Goal: Task Accomplishment & Management: Manage account settings

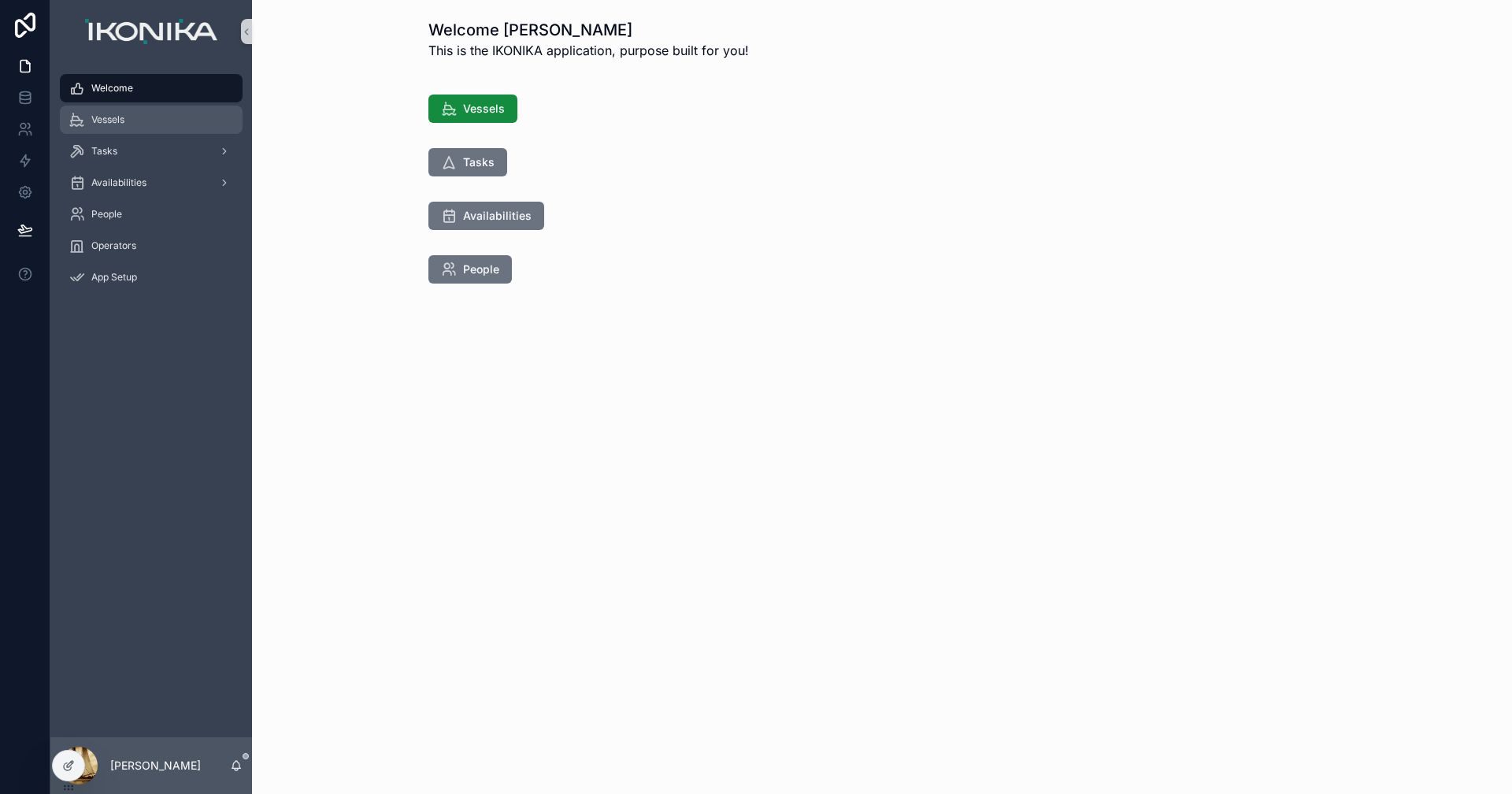
click at [148, 117] on div "Vessels" at bounding box center [151, 119] width 164 height 25
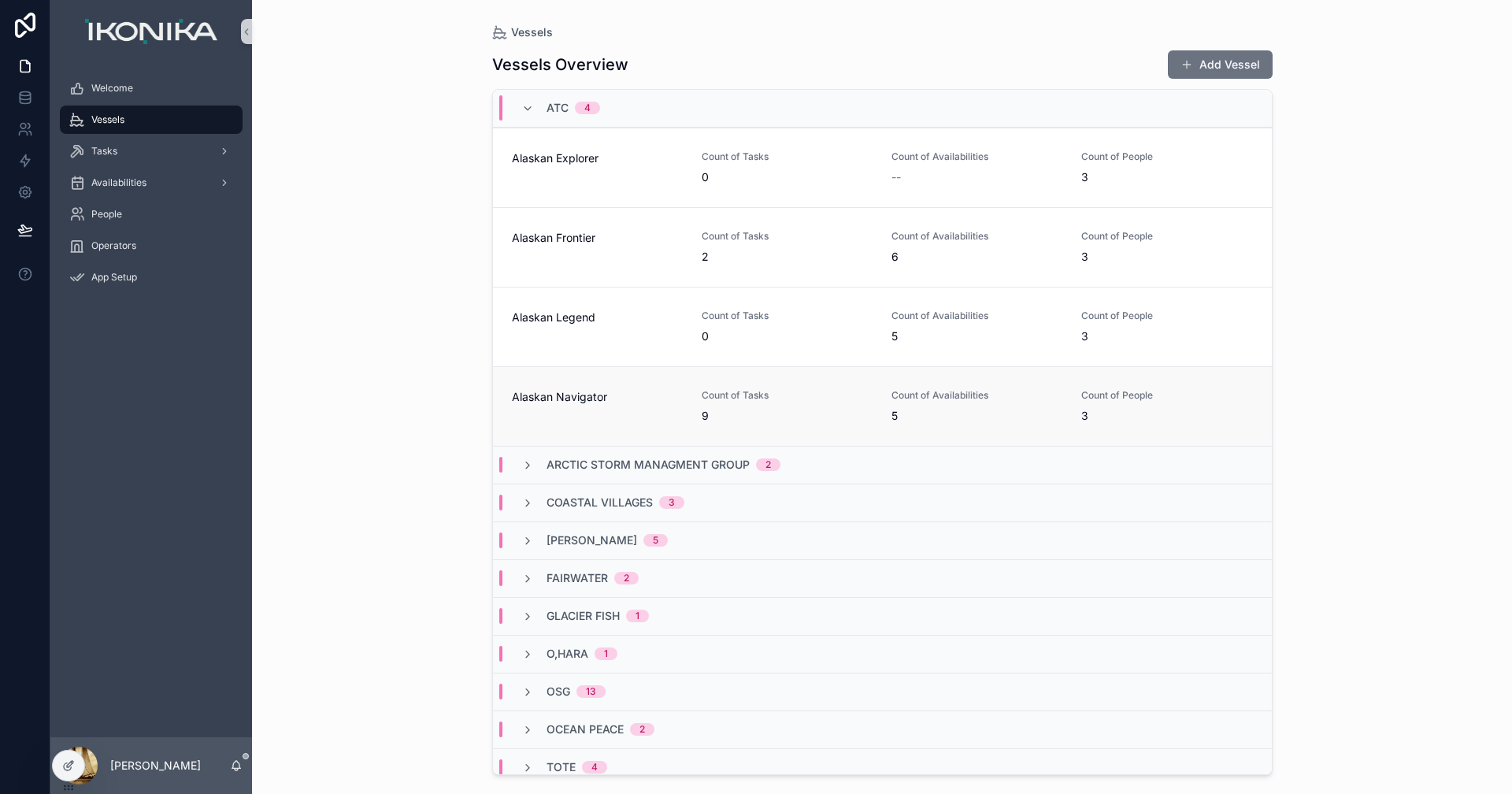
click at [625, 406] on div "Alaskan Navigator" at bounding box center [597, 405] width 171 height 35
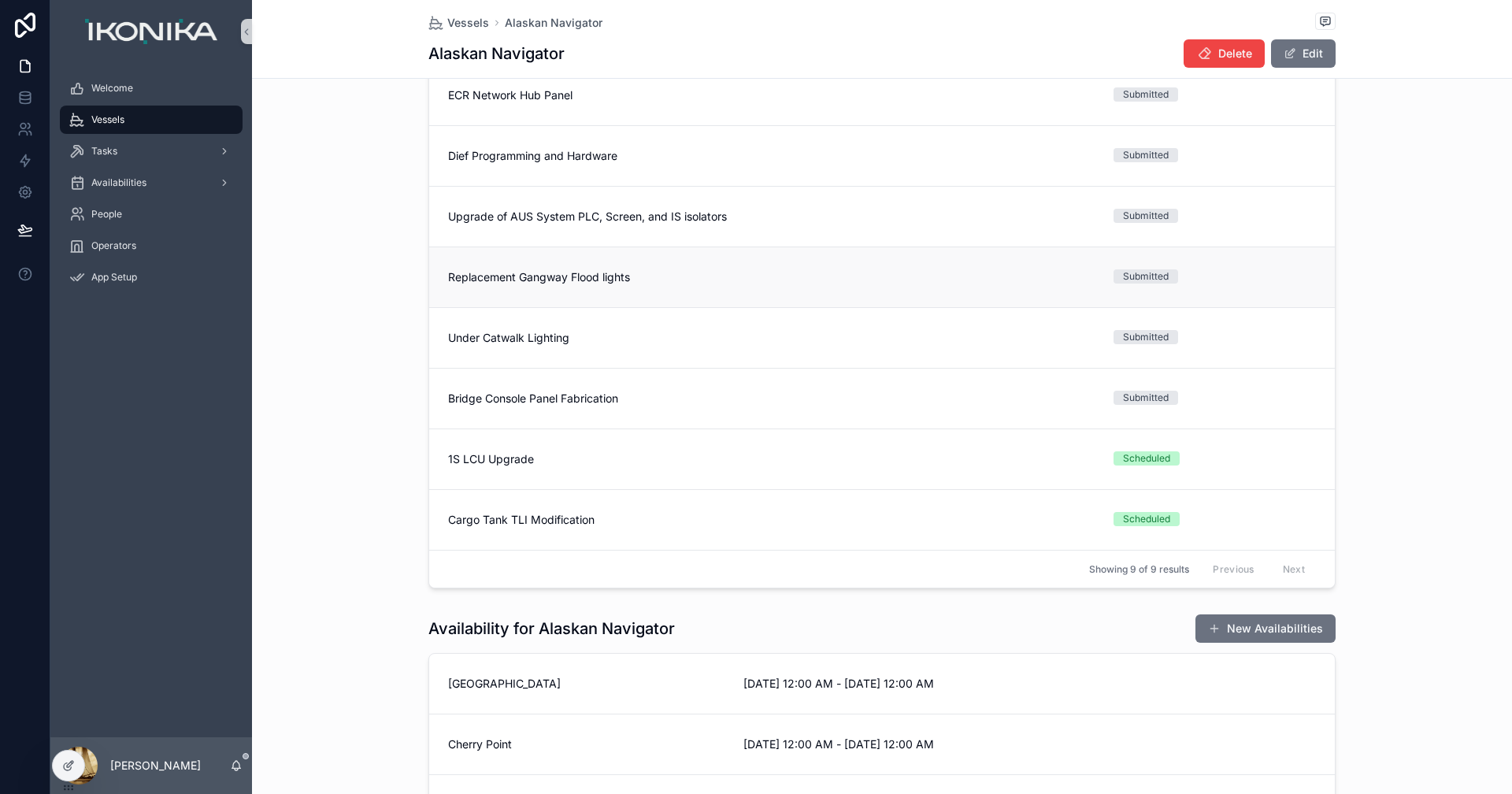
scroll to position [236, 0]
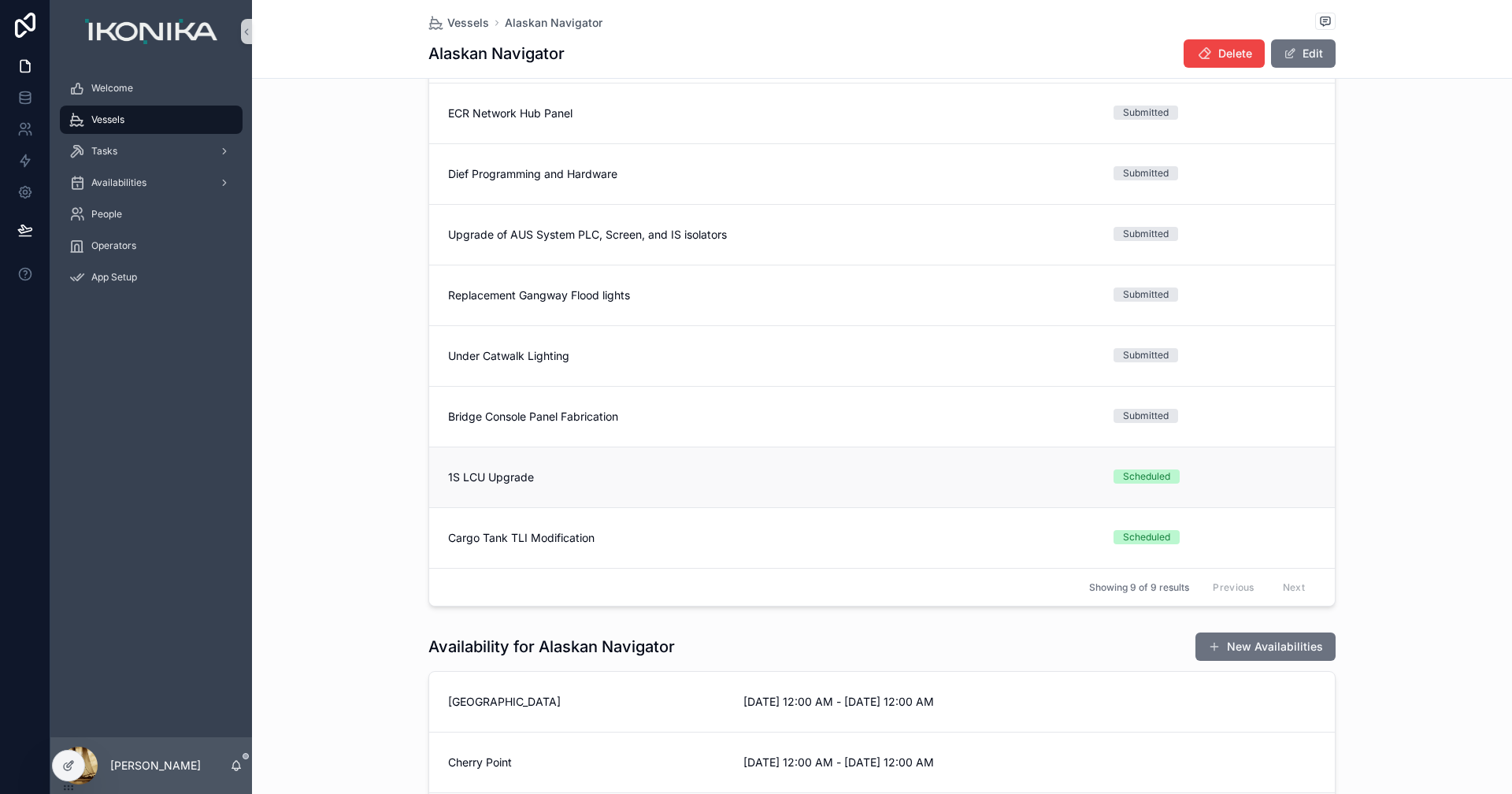
click at [536, 477] on span "1S LCU Upgrade" at bounding box center [771, 477] width 647 height 16
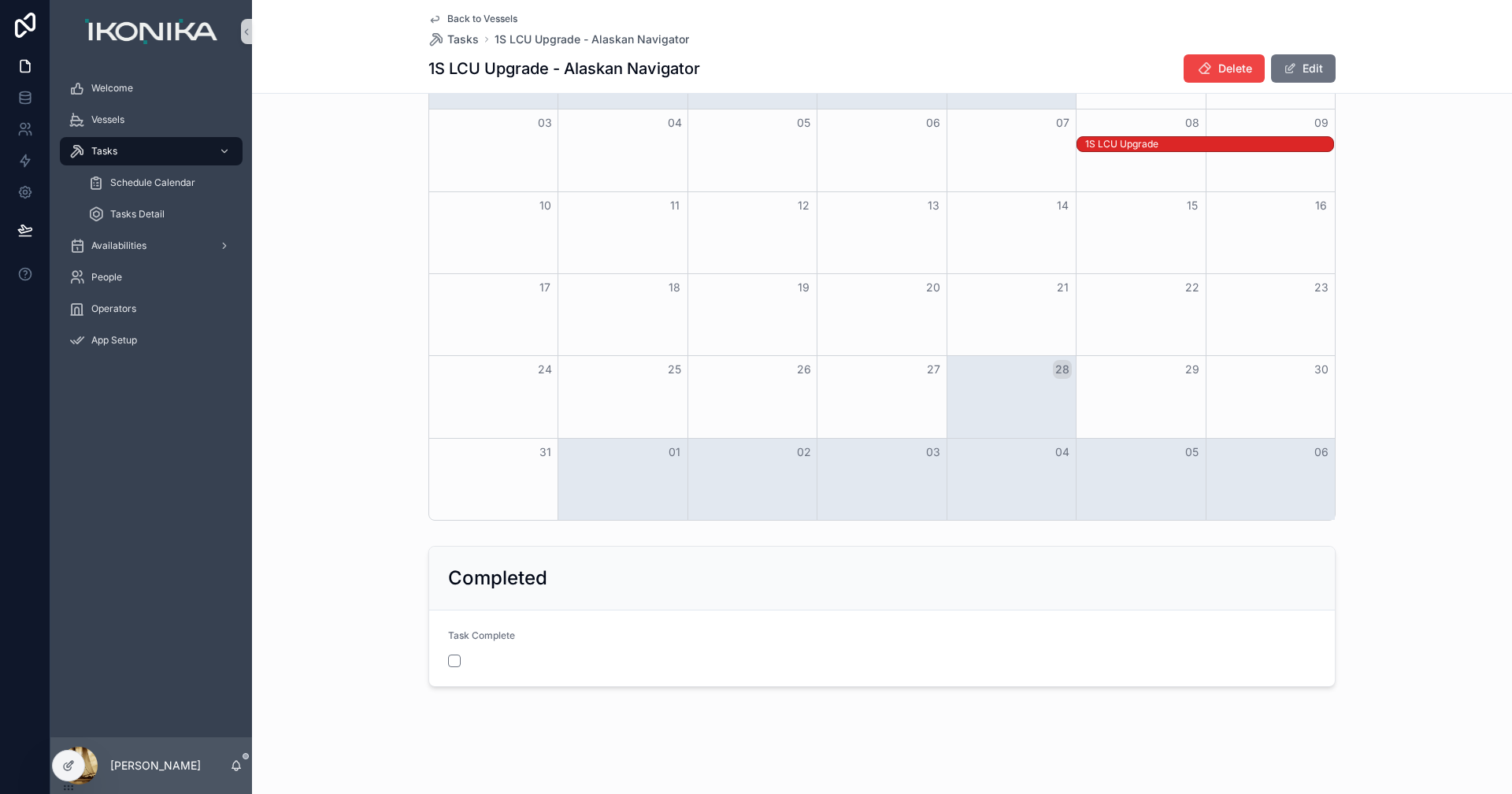
scroll to position [2531, 0]
click at [449, 663] on button "scrollable content" at bounding box center [455, 660] width 13 height 13
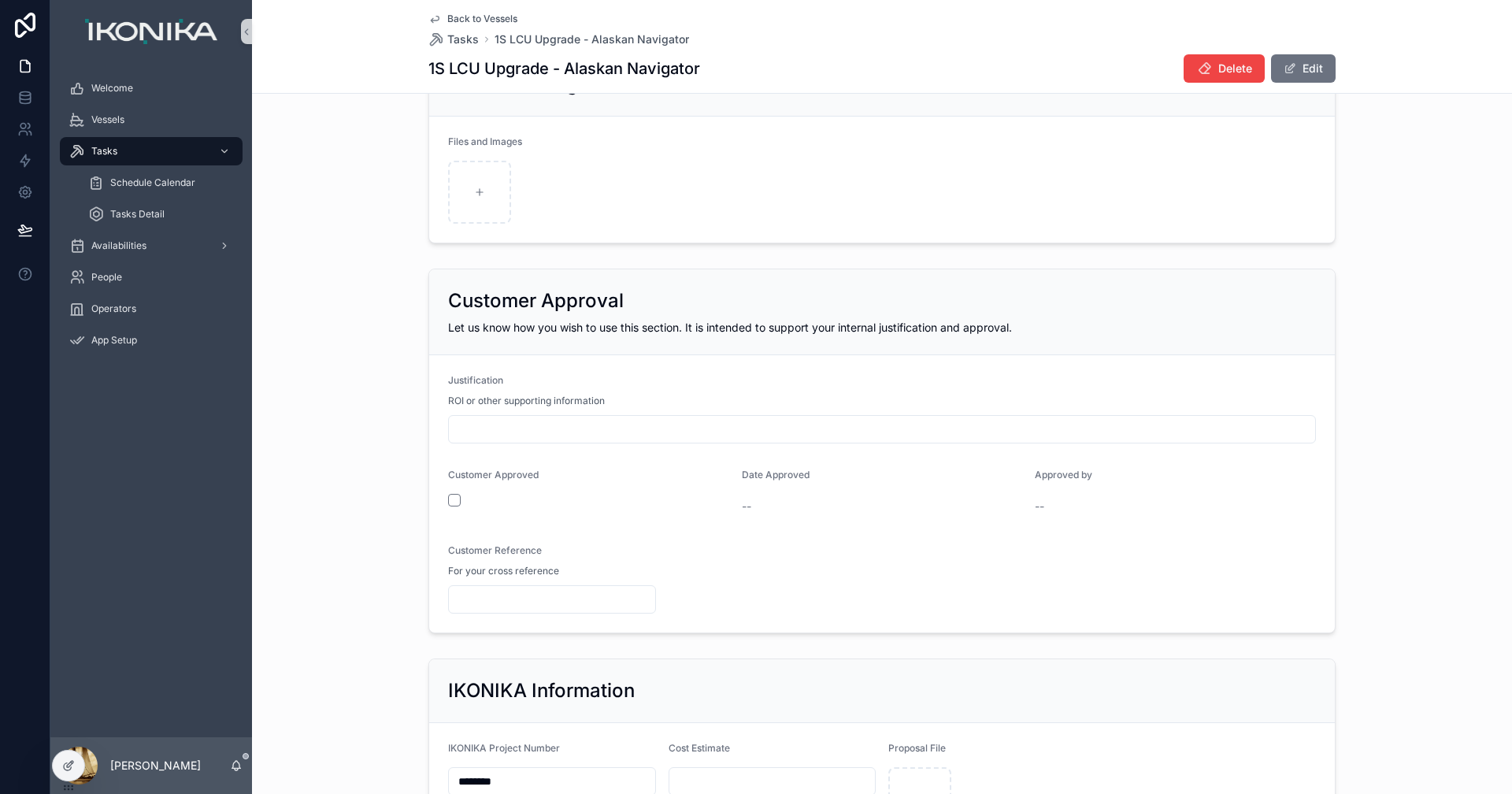
scroll to position [1338, 0]
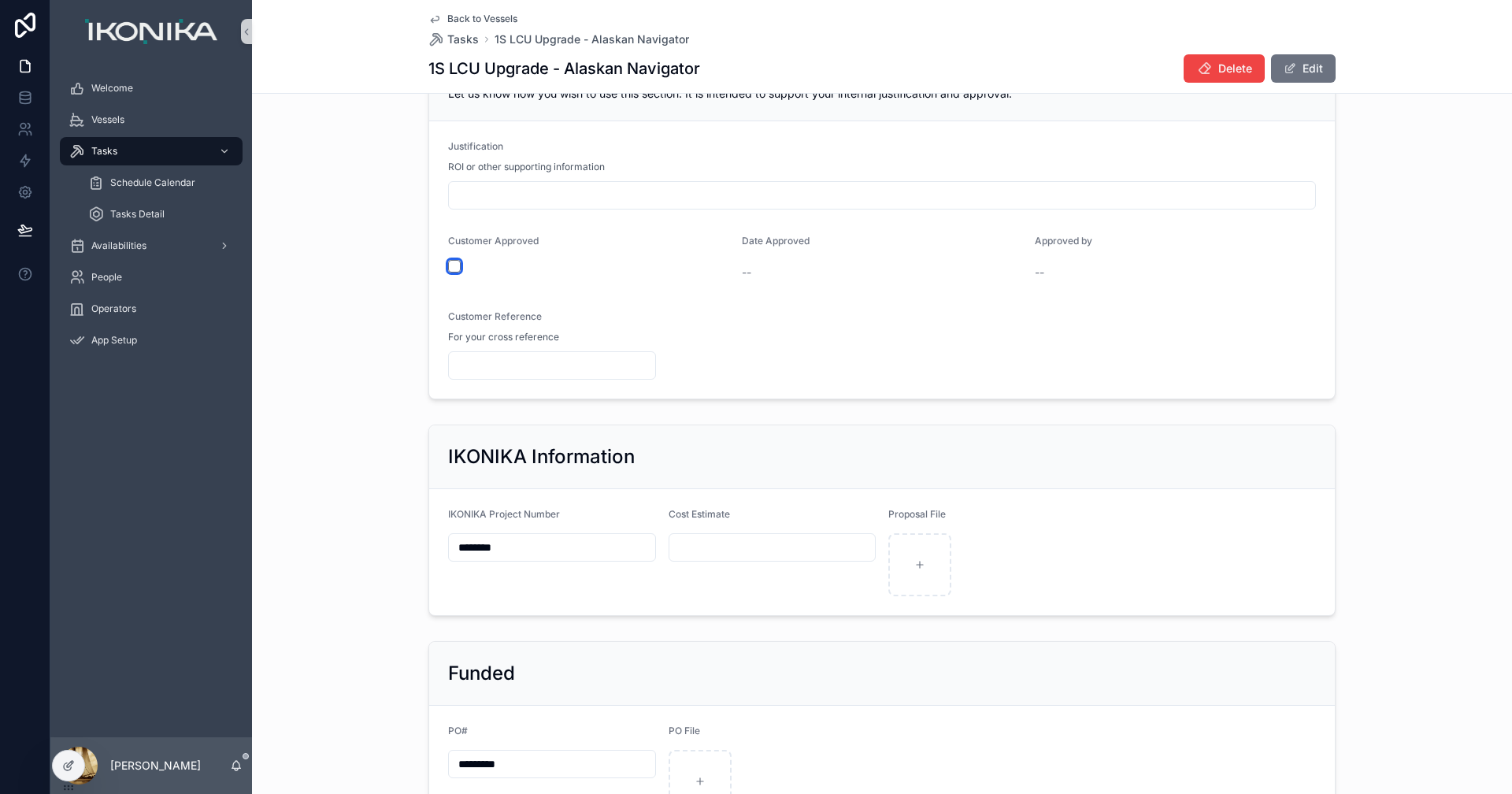
click at [452, 273] on button "scrollable content" at bounding box center [455, 266] width 13 height 13
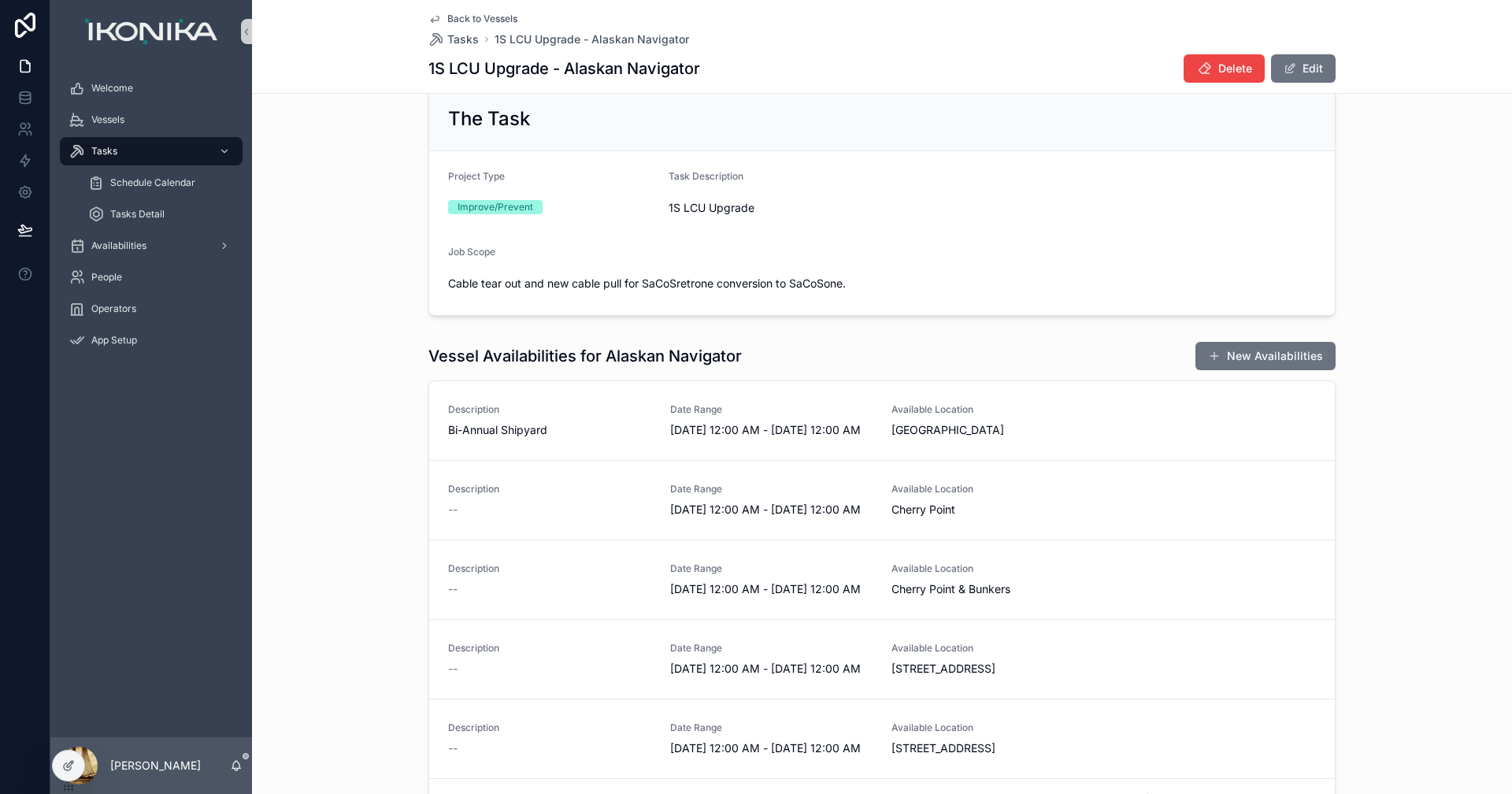
scroll to position [0, 0]
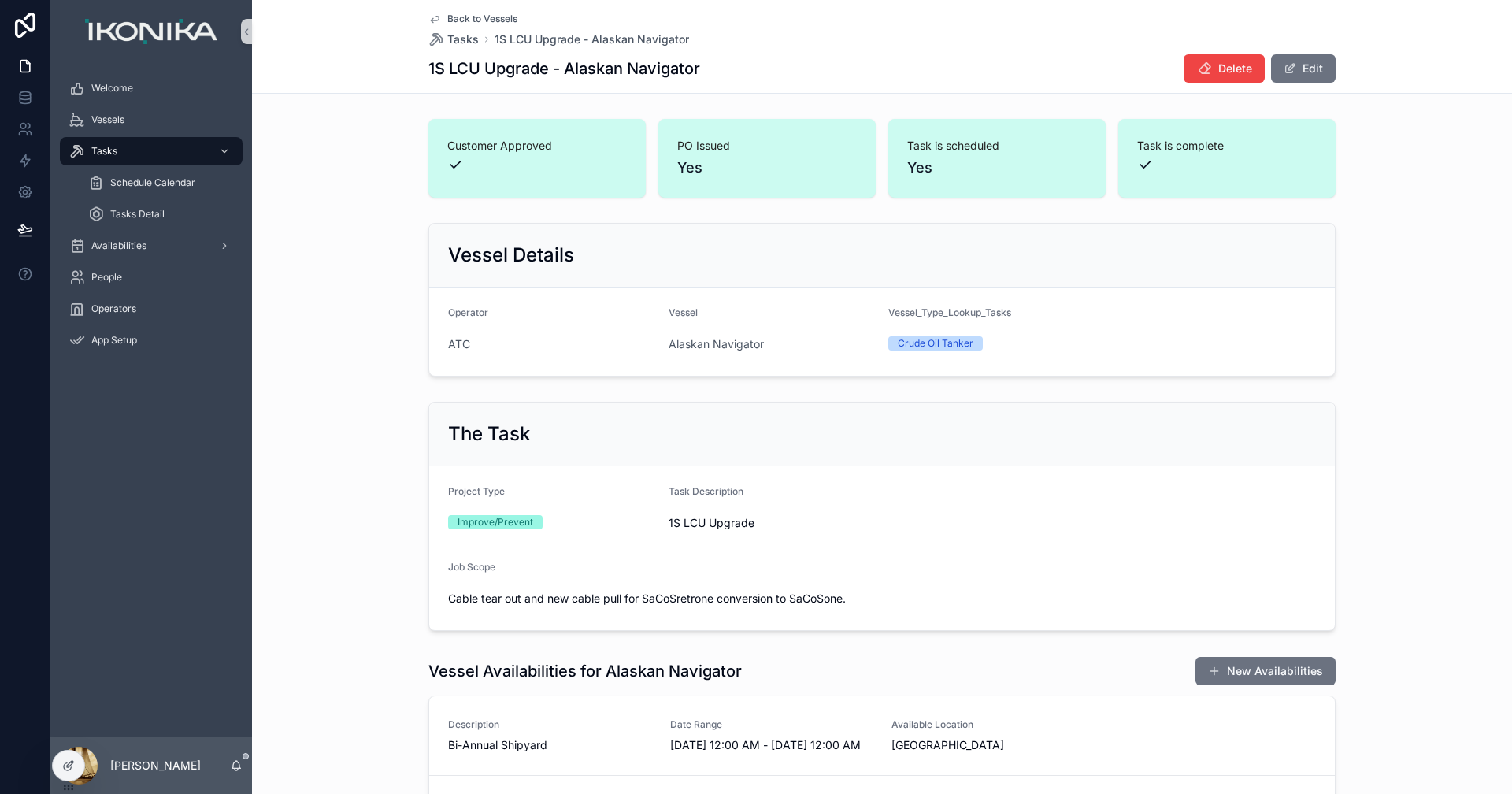
click at [434, 39] on icon "scrollable content" at bounding box center [437, 40] width 16 height 16
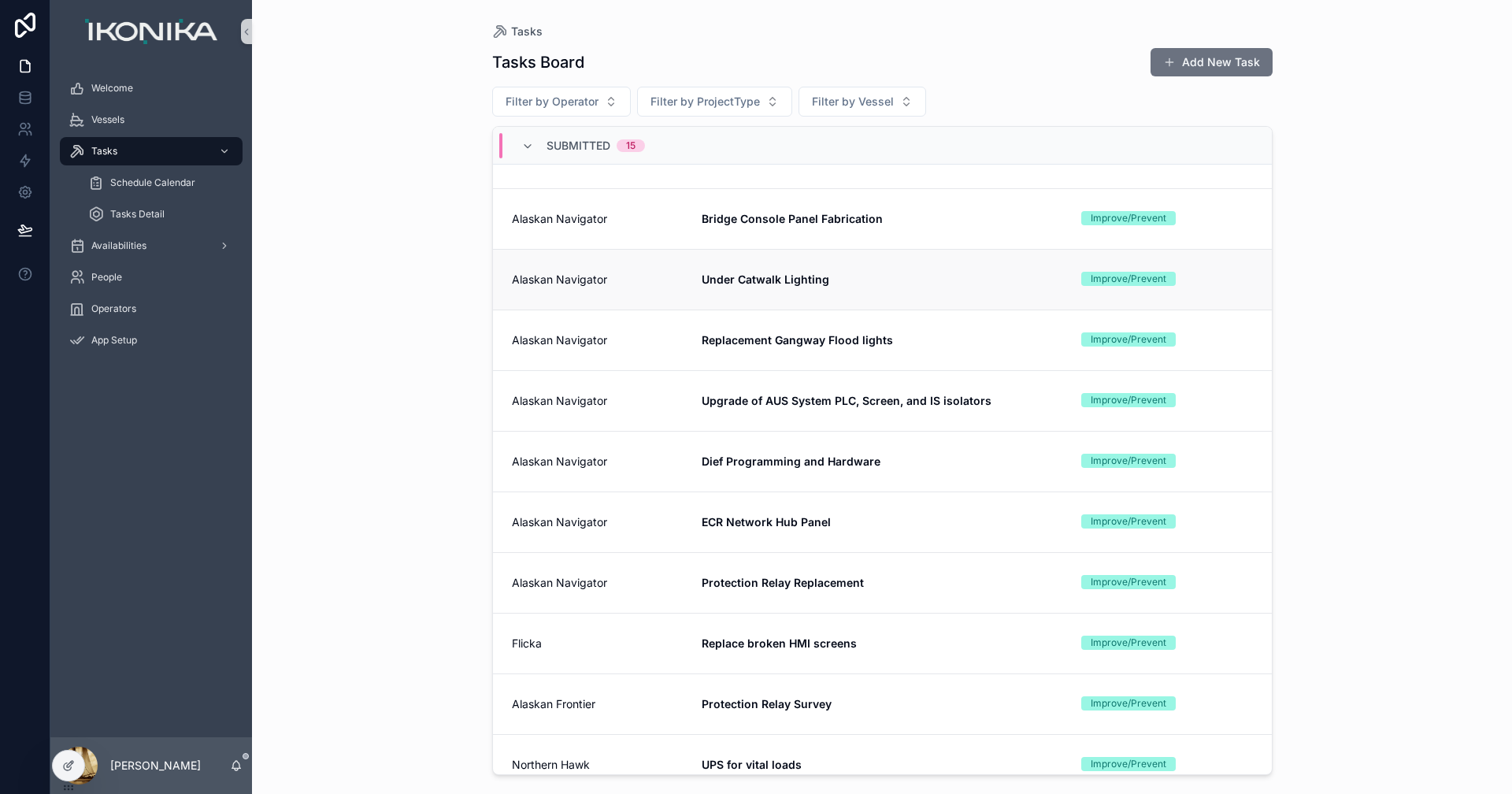
scroll to position [258, 0]
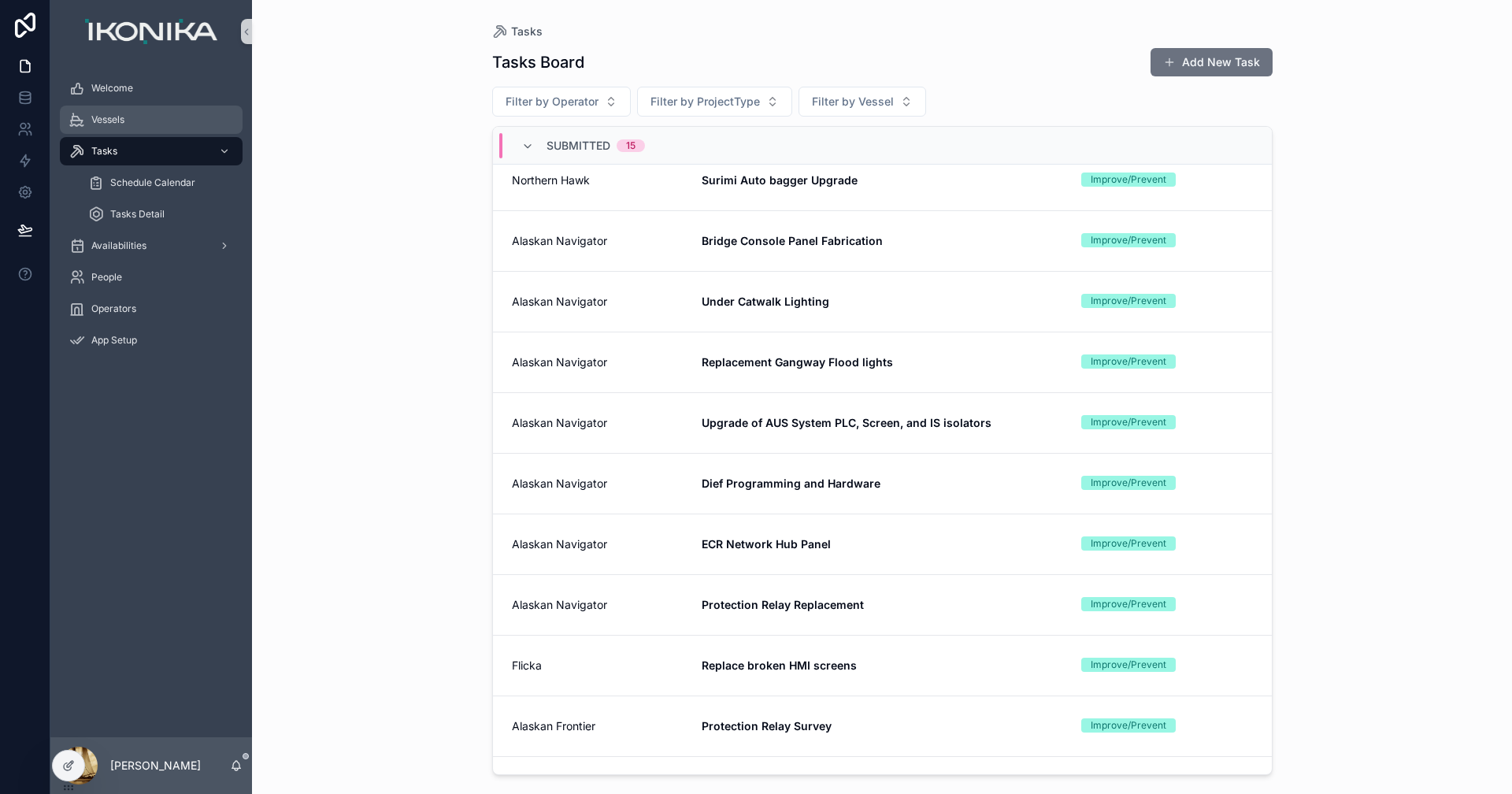
click at [100, 118] on span "Vessels" at bounding box center [107, 120] width 33 height 13
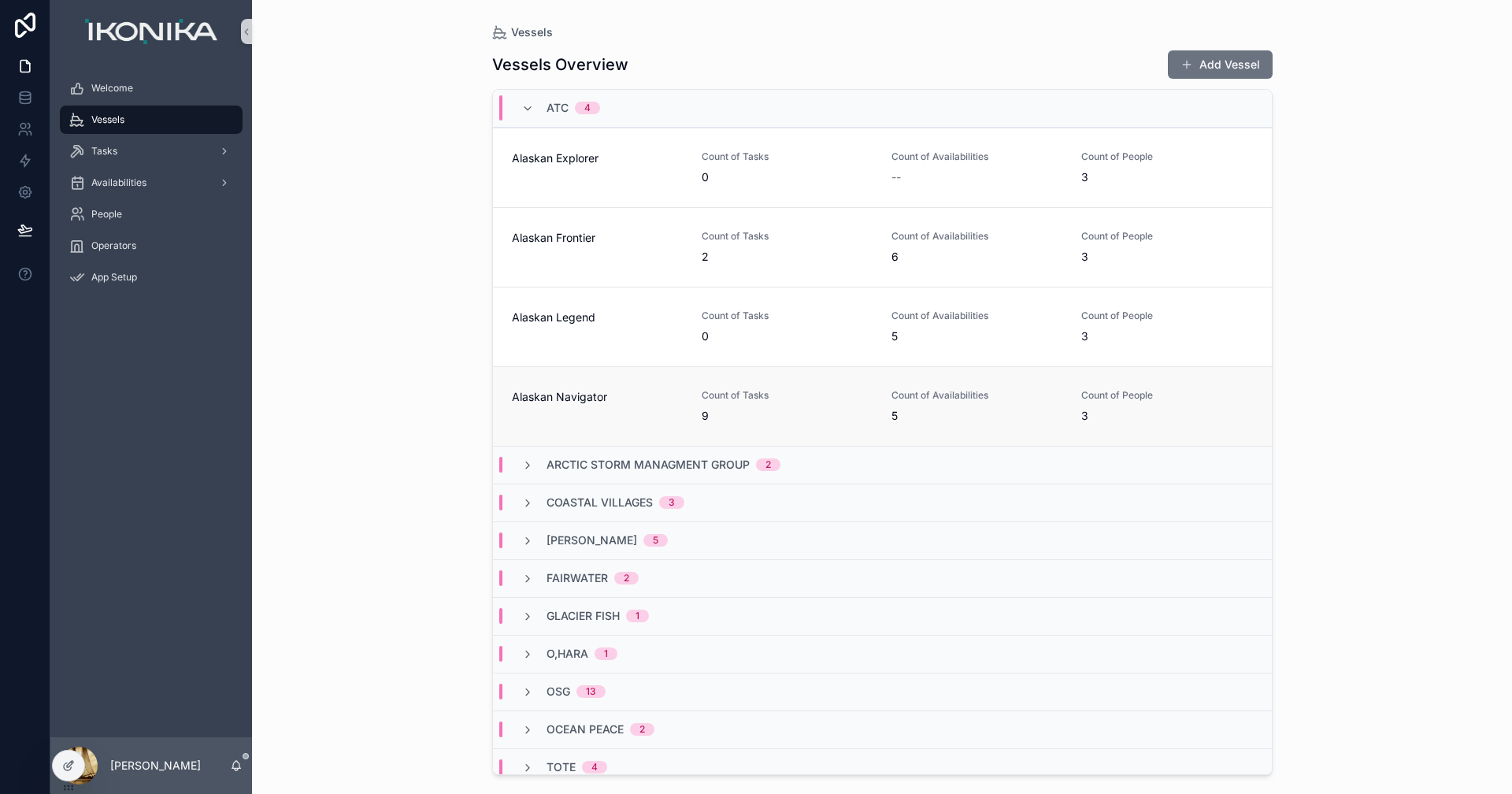
click at [816, 396] on span "Count of Tasks" at bounding box center [786, 395] width 171 height 13
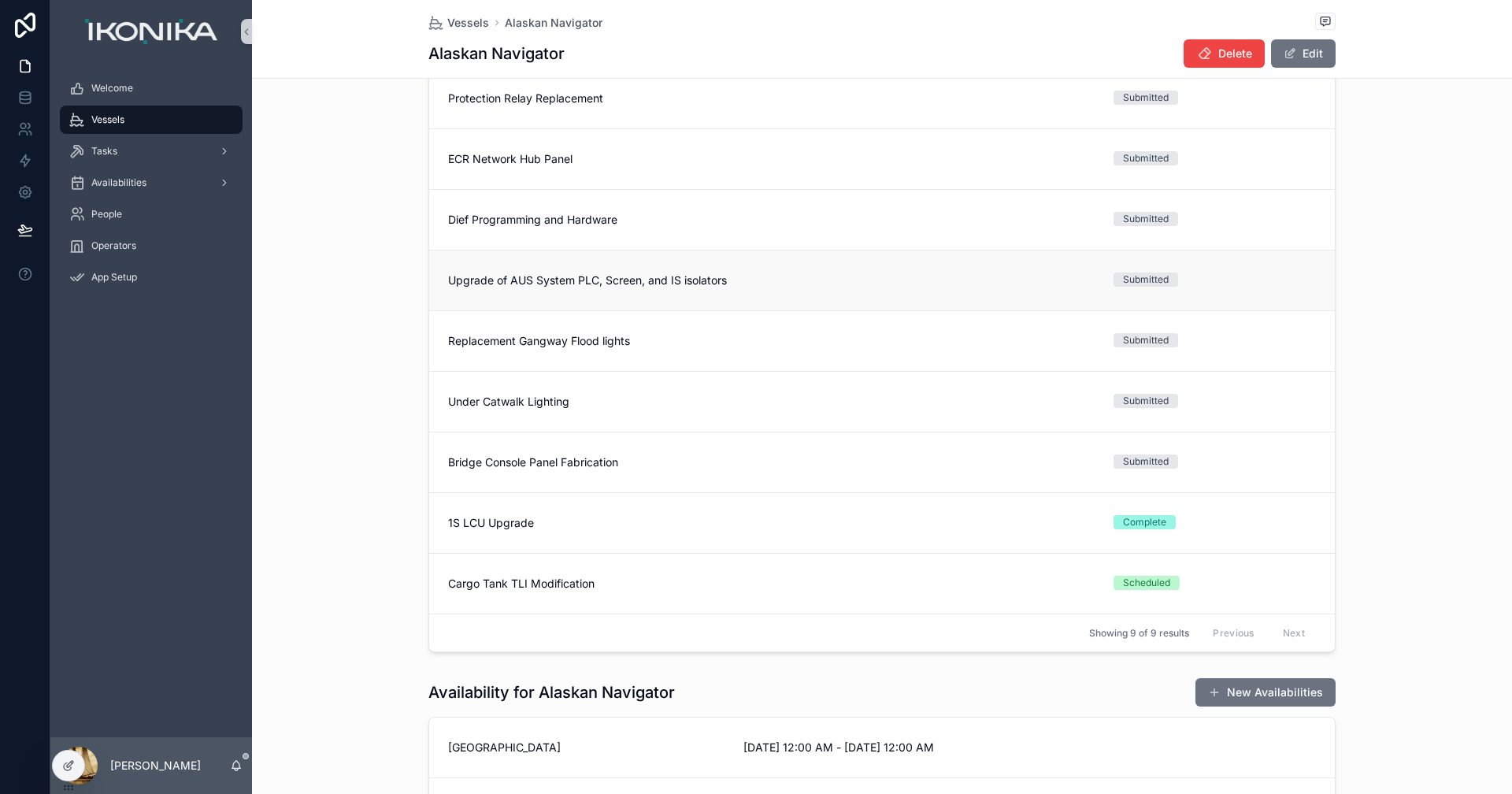
scroll to position [236, 0]
